Goal: Browse casually: Explore the website without a specific task or goal

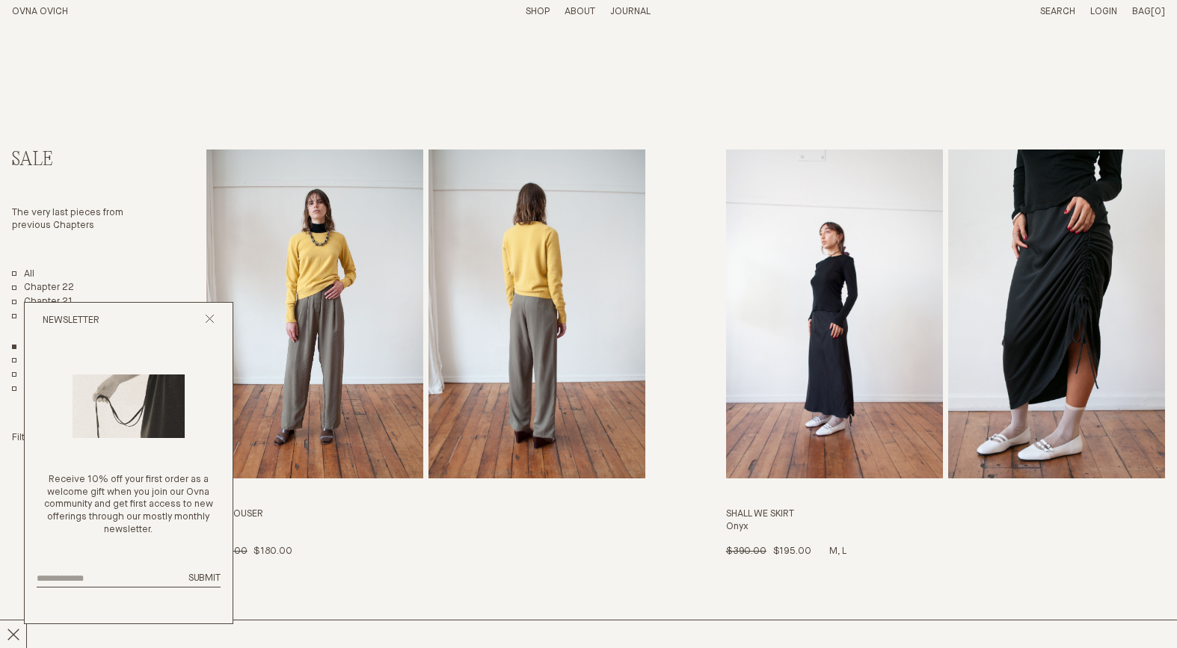
click at [850, 385] on img "Shall We Skirt" at bounding box center [834, 314] width 217 height 329
drag, startPoint x: 207, startPoint y: 322, endPoint x: 541, endPoint y: 547, distance: 402.4
click at [207, 322] on icon "Close popup" at bounding box center [210, 319] width 10 height 10
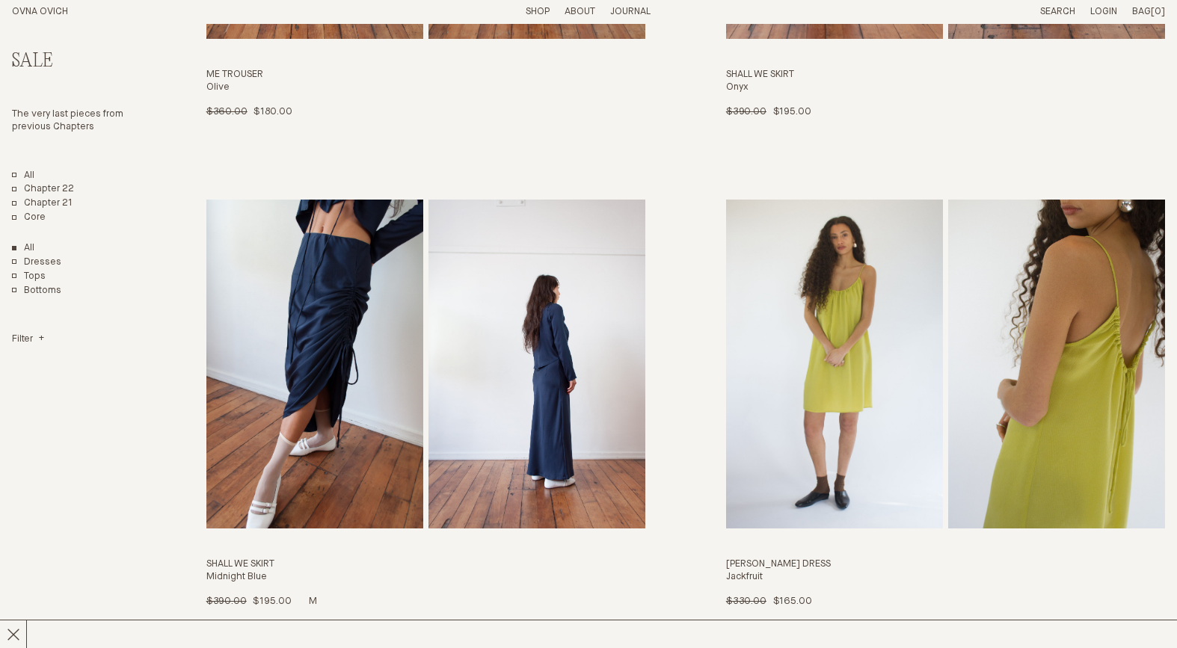
scroll to position [443, 0]
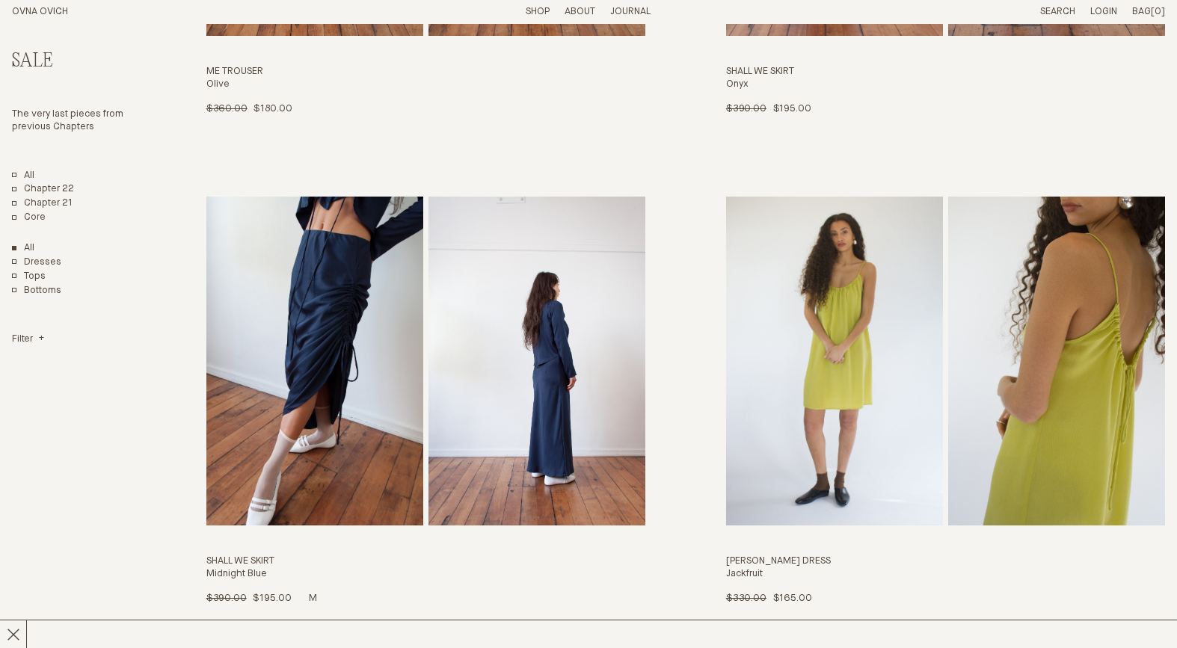
click at [556, 413] on img "Shall We Skirt" at bounding box center [537, 361] width 217 height 329
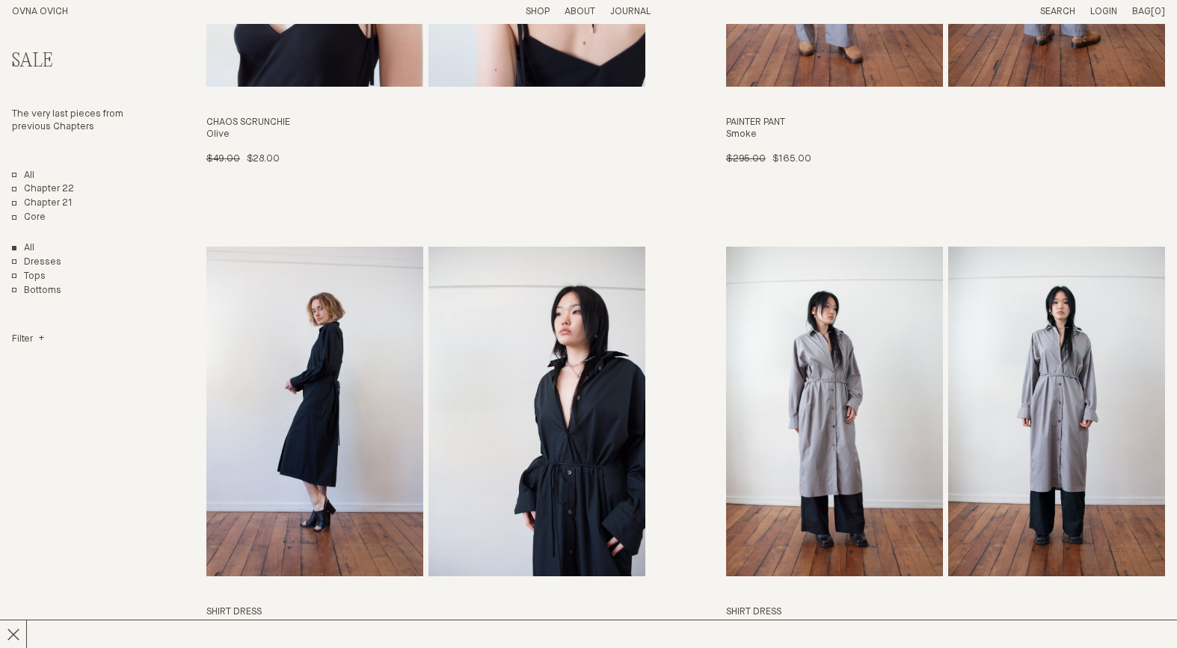
scroll to position [2910, 0]
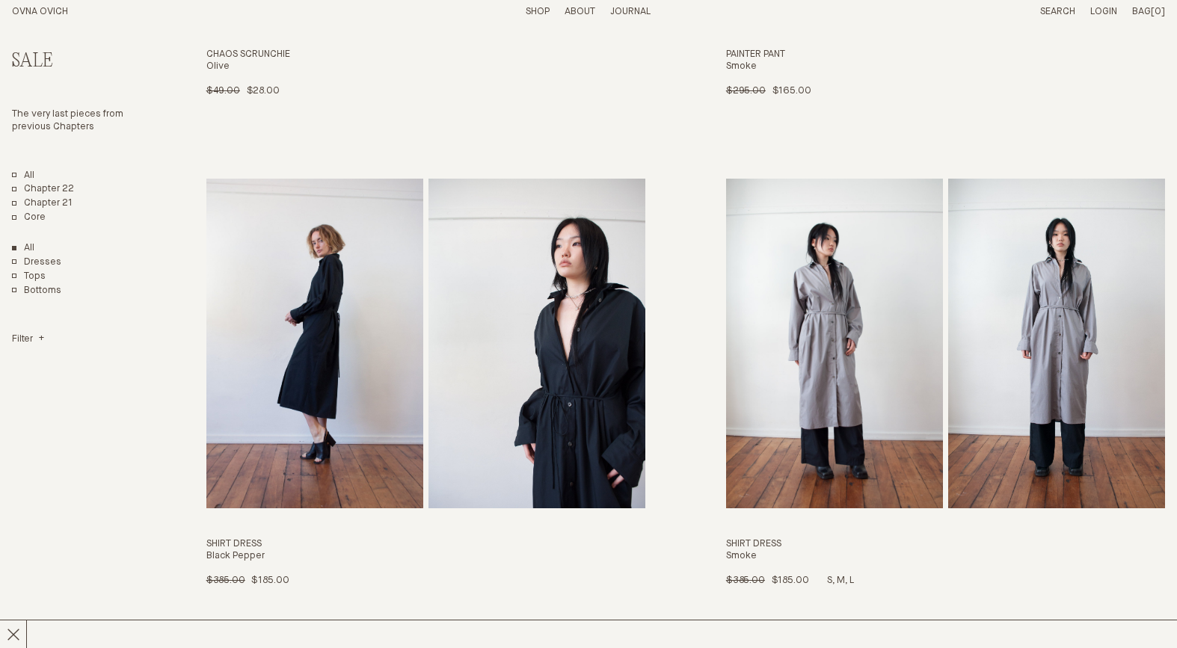
click at [857, 324] on img "Shirt Dress" at bounding box center [834, 343] width 217 height 329
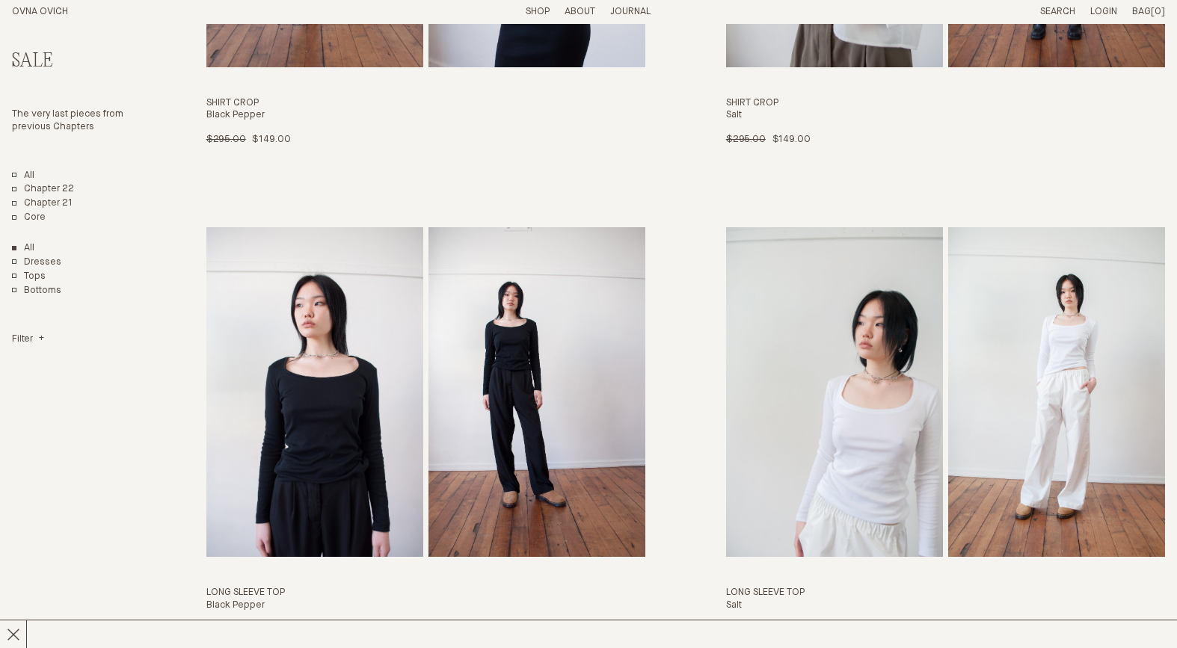
scroll to position [3873, 0]
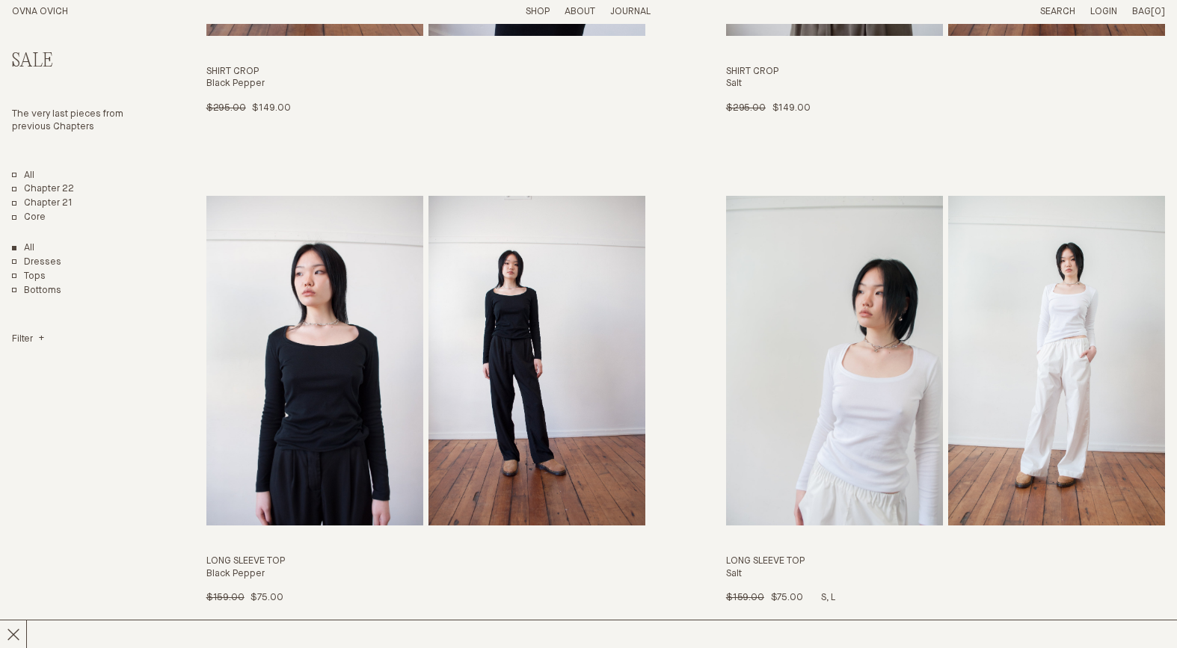
click at [925, 382] on img "Long Sleeve Top" at bounding box center [834, 360] width 217 height 329
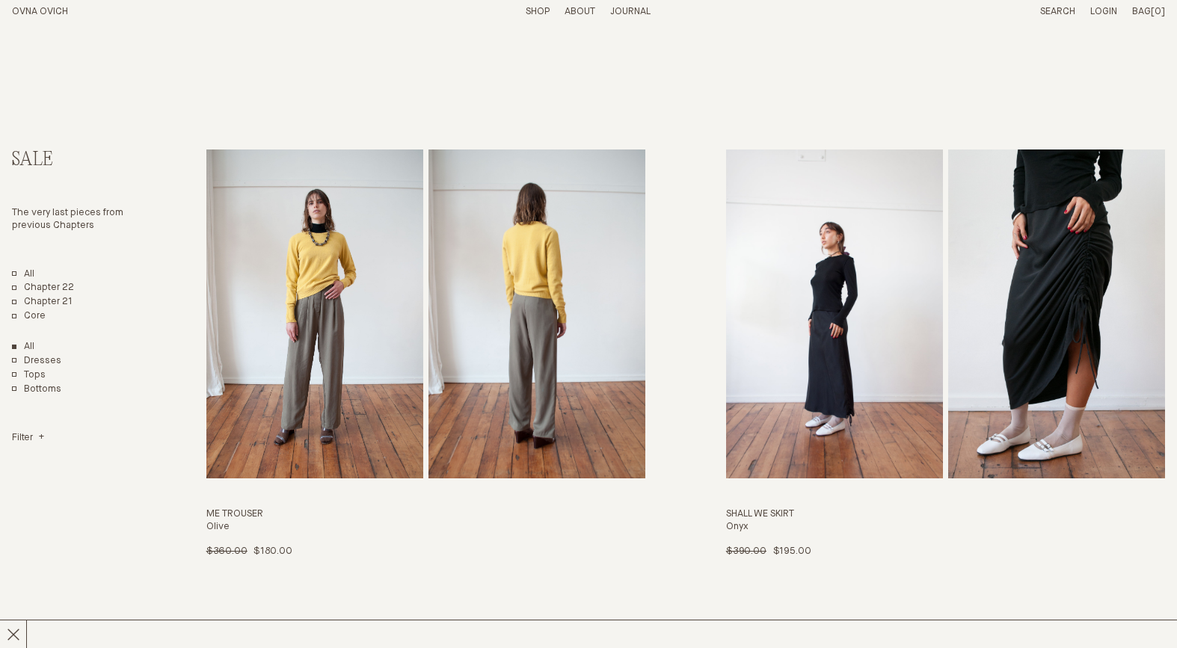
scroll to position [0, 0]
click at [535, 12] on link "Shop" at bounding box center [538, 12] width 24 height 10
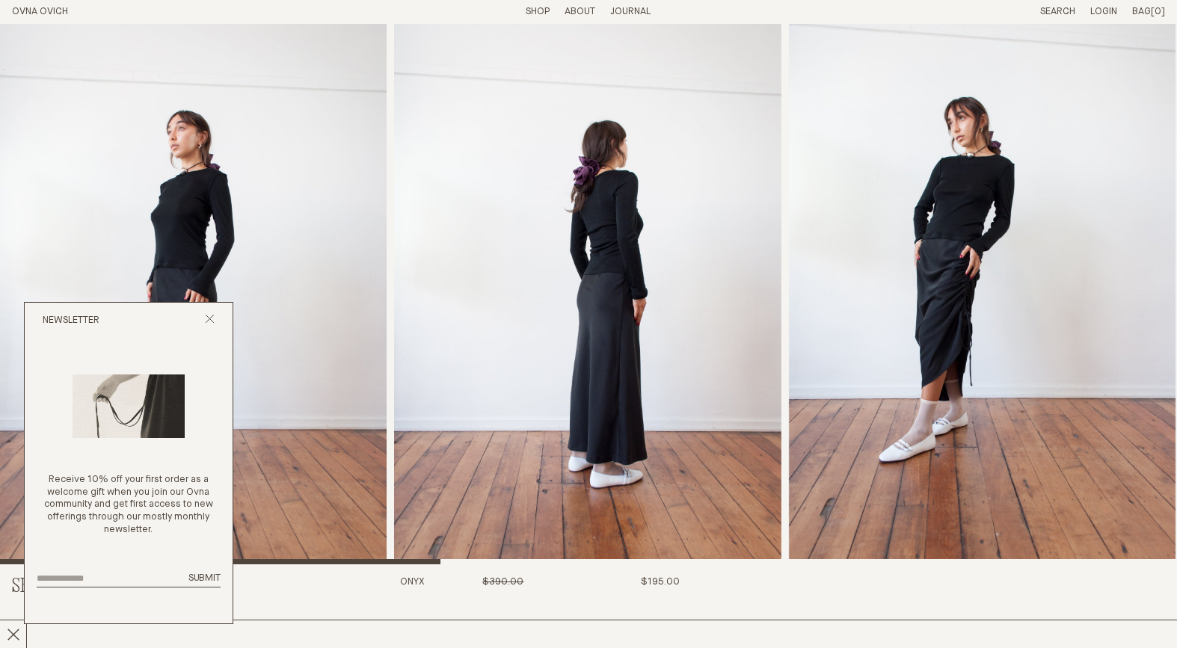
scroll to position [43, 0]
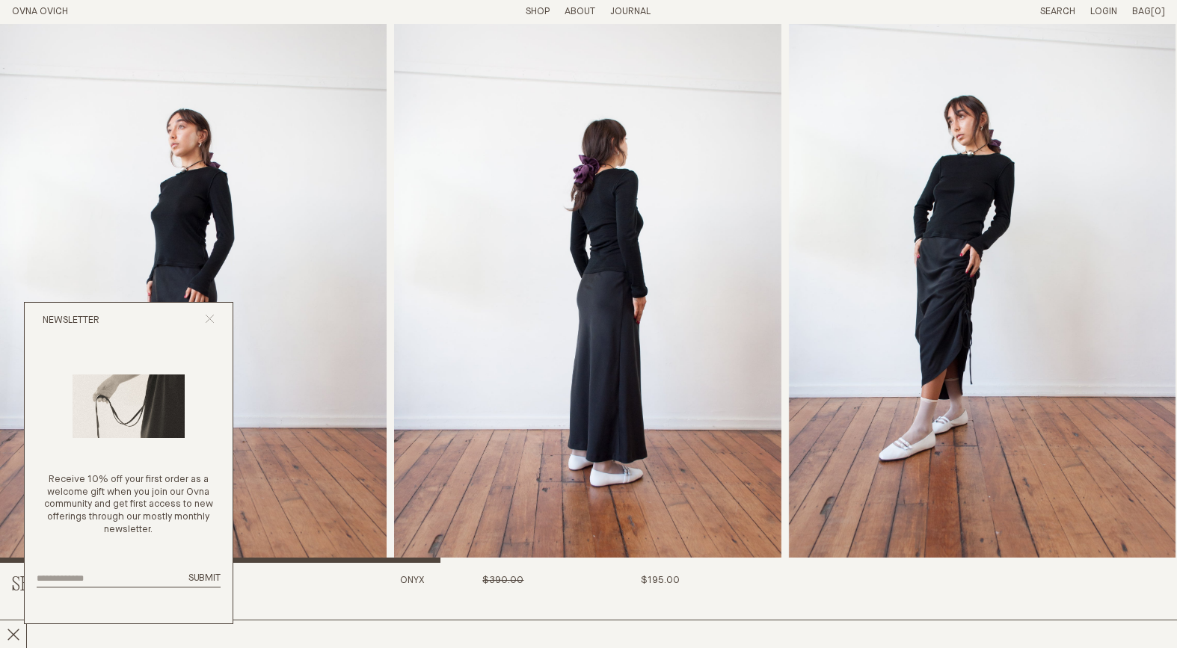
click at [207, 323] on line "Close popup" at bounding box center [210, 319] width 8 height 8
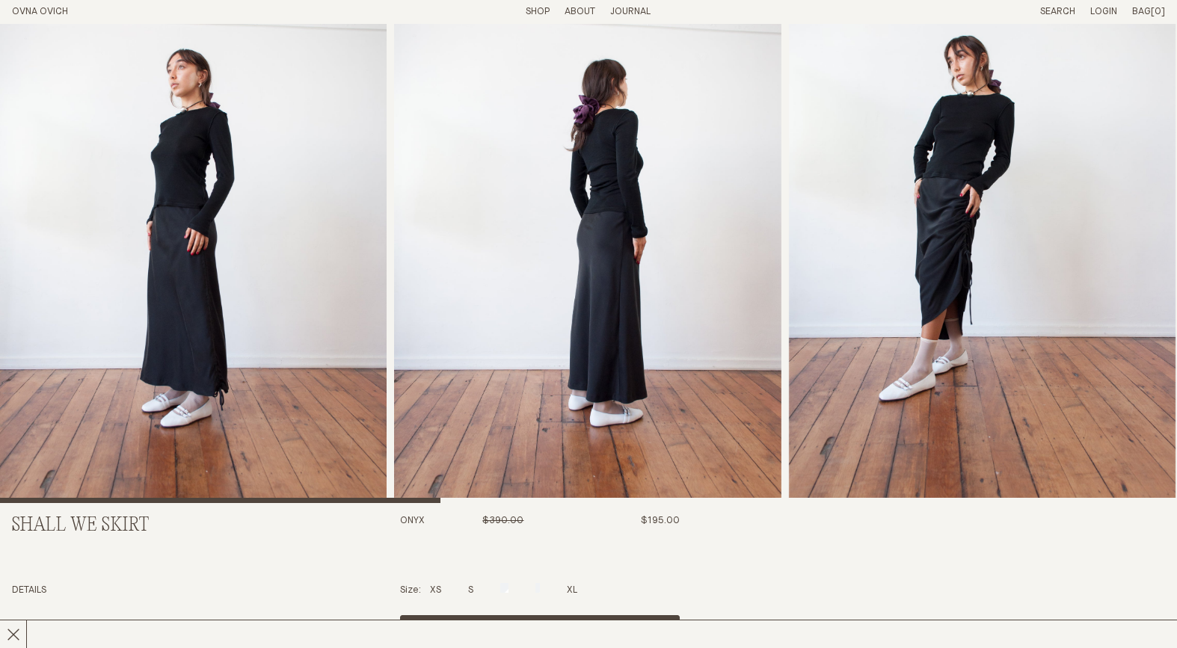
scroll to position [19, 0]
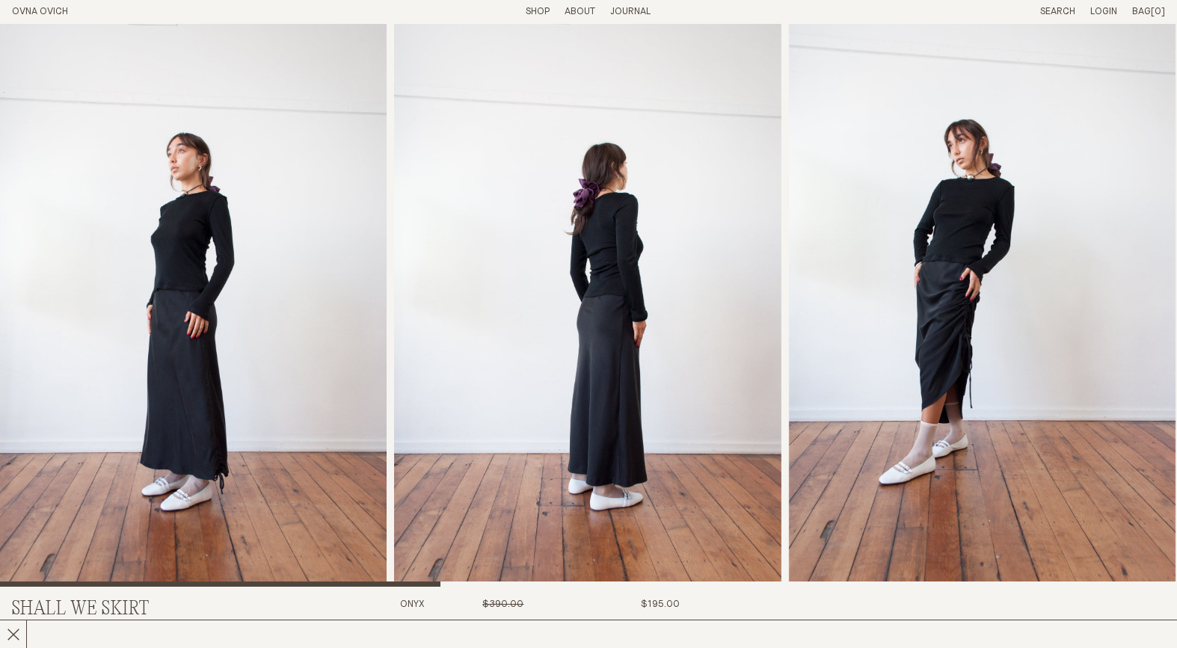
click at [669, 360] on img "2 / 8" at bounding box center [587, 295] width 387 height 583
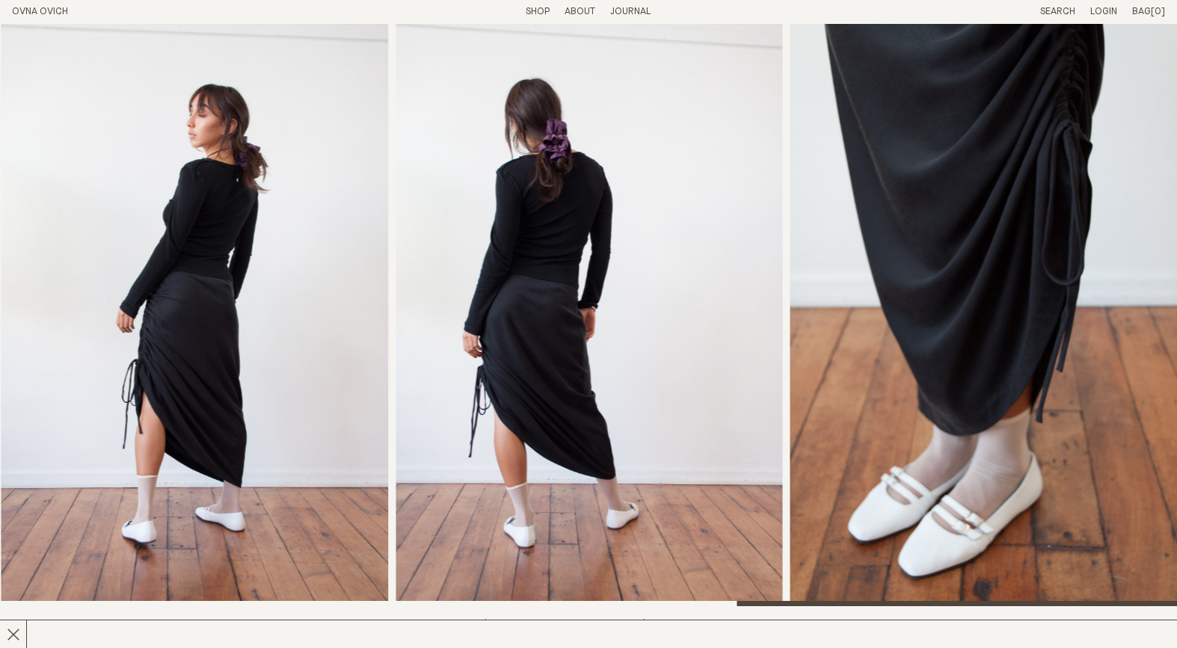
scroll to position [0, 0]
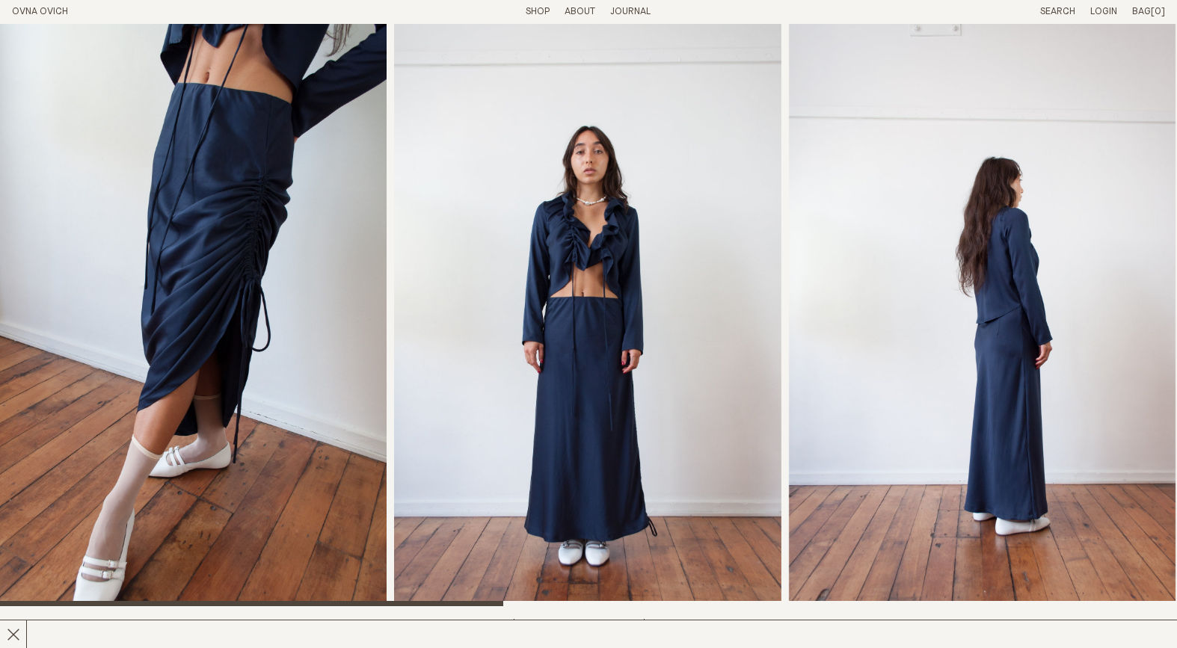
click at [1013, 439] on img "3 / 7" at bounding box center [982, 315] width 387 height 583
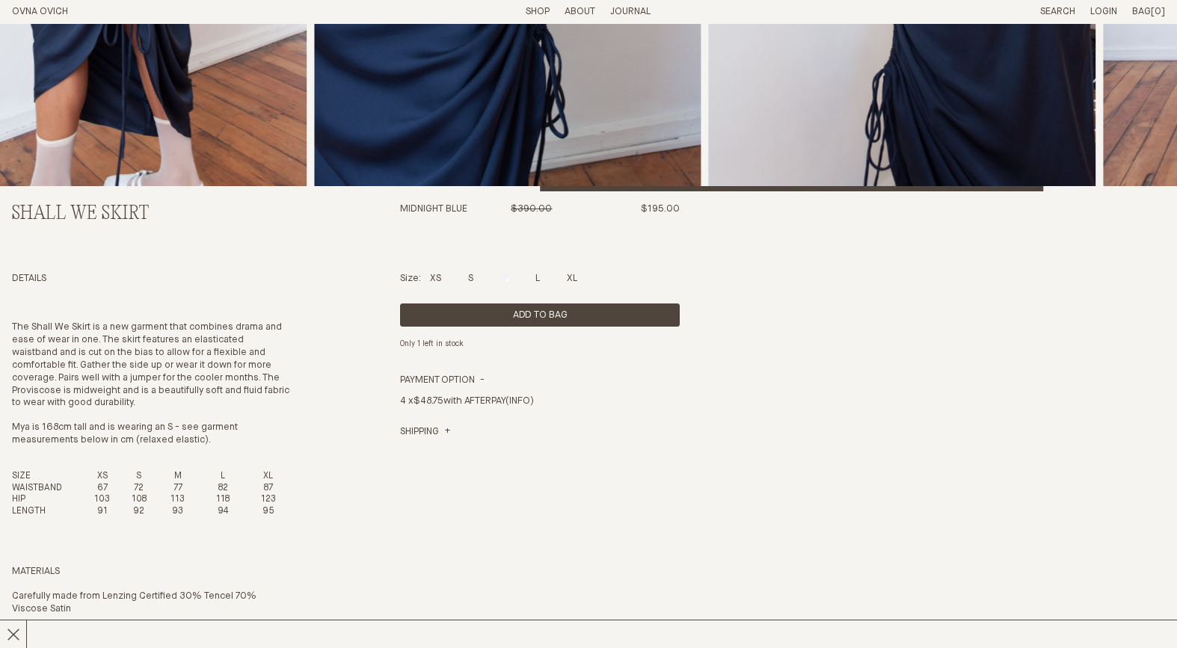
scroll to position [397, 0]
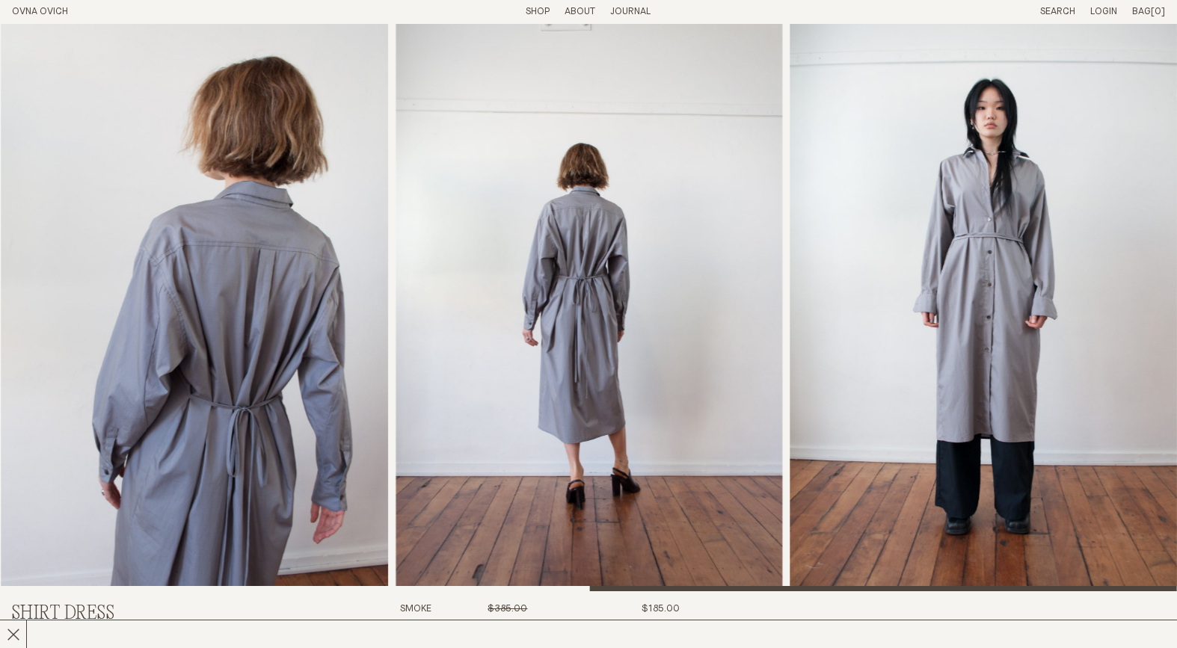
scroll to position [15, 0]
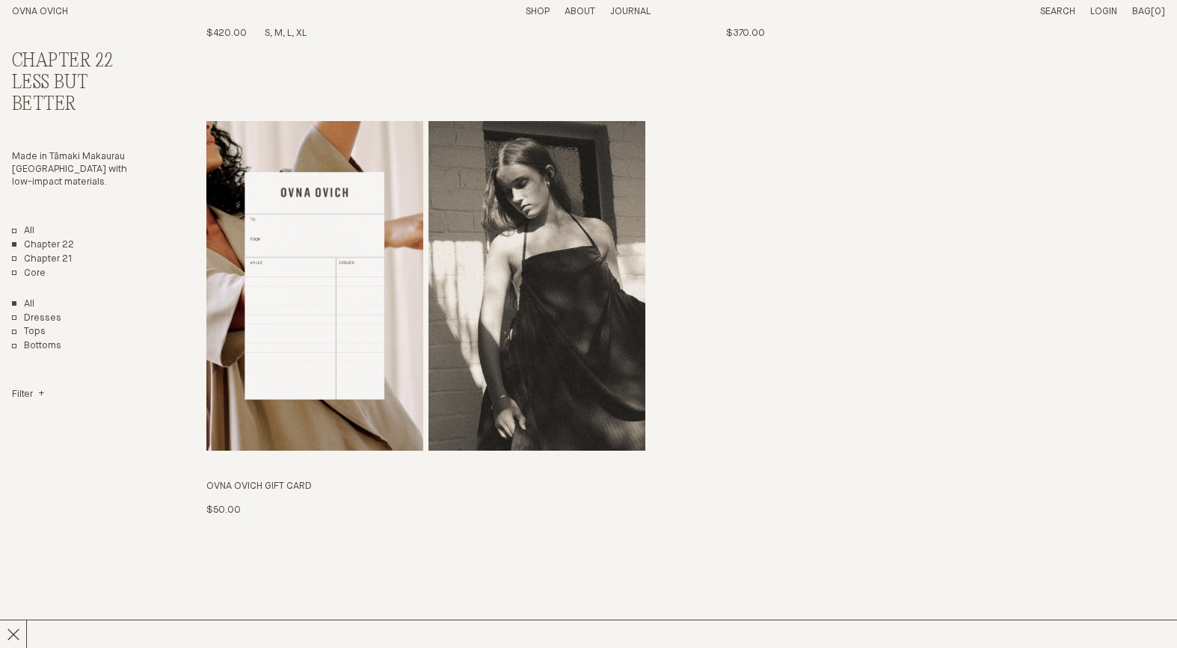
scroll to position [3557, 0]
